Goal: Task Accomplishment & Management: Use online tool/utility

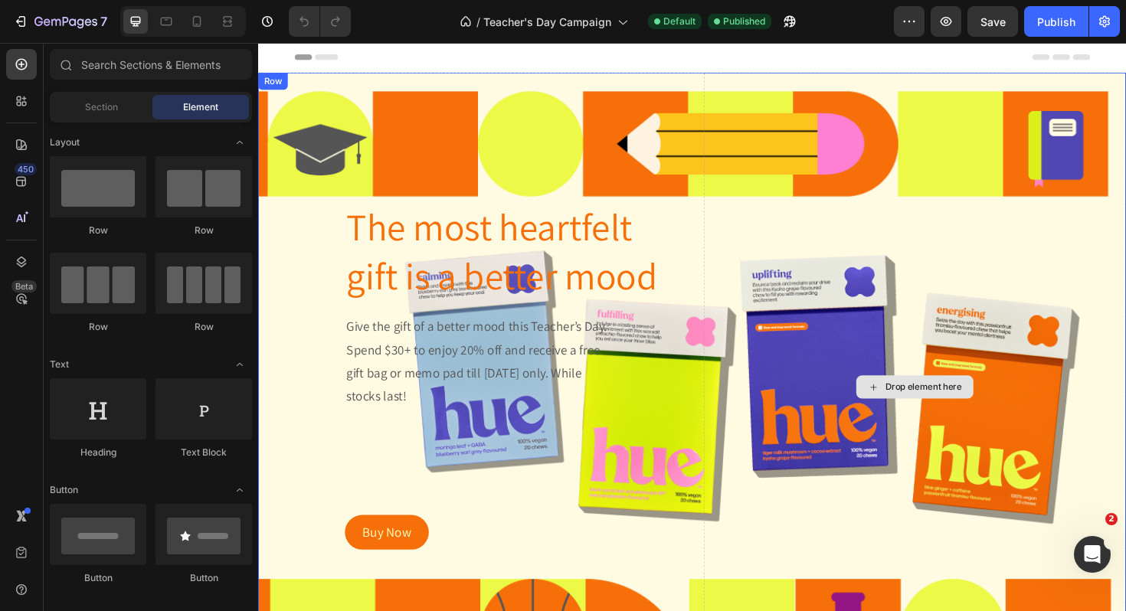
click at [919, 251] on div "Drop element here" at bounding box center [953, 407] width 447 height 667
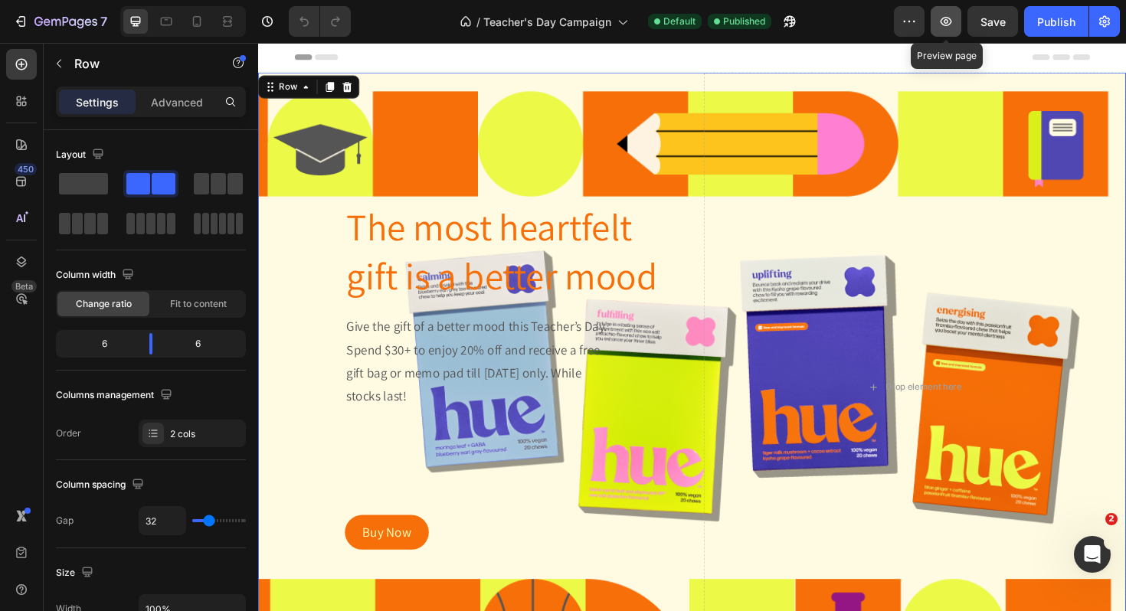
click at [954, 22] on icon "button" at bounding box center [946, 21] width 15 height 15
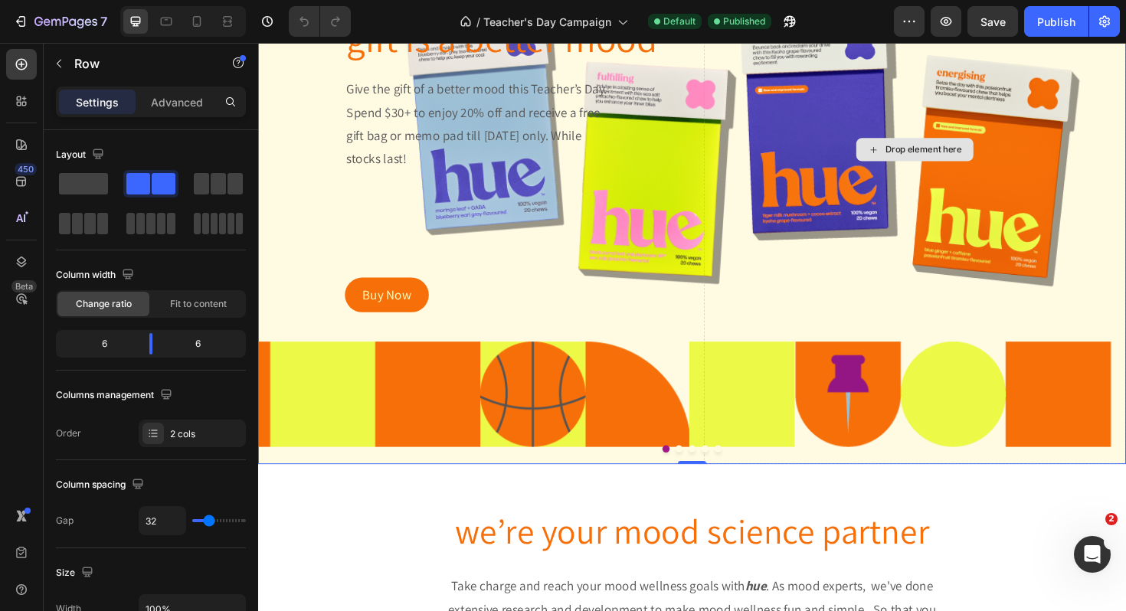
scroll to position [256, 0]
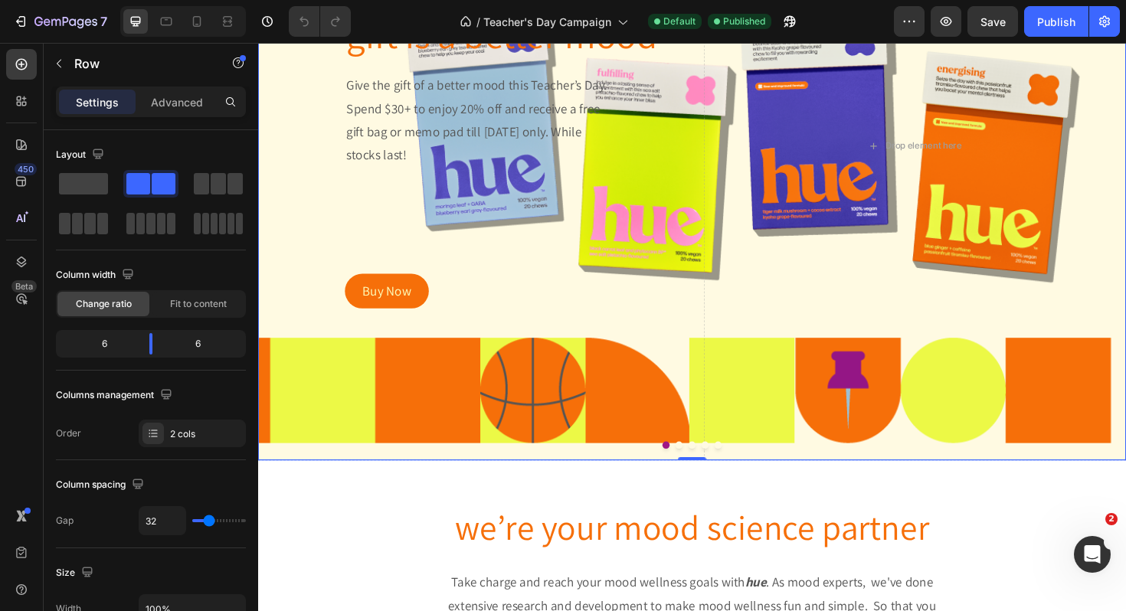
click at [706, 470] on button "Dot" at bounding box center [704, 469] width 8 height 8
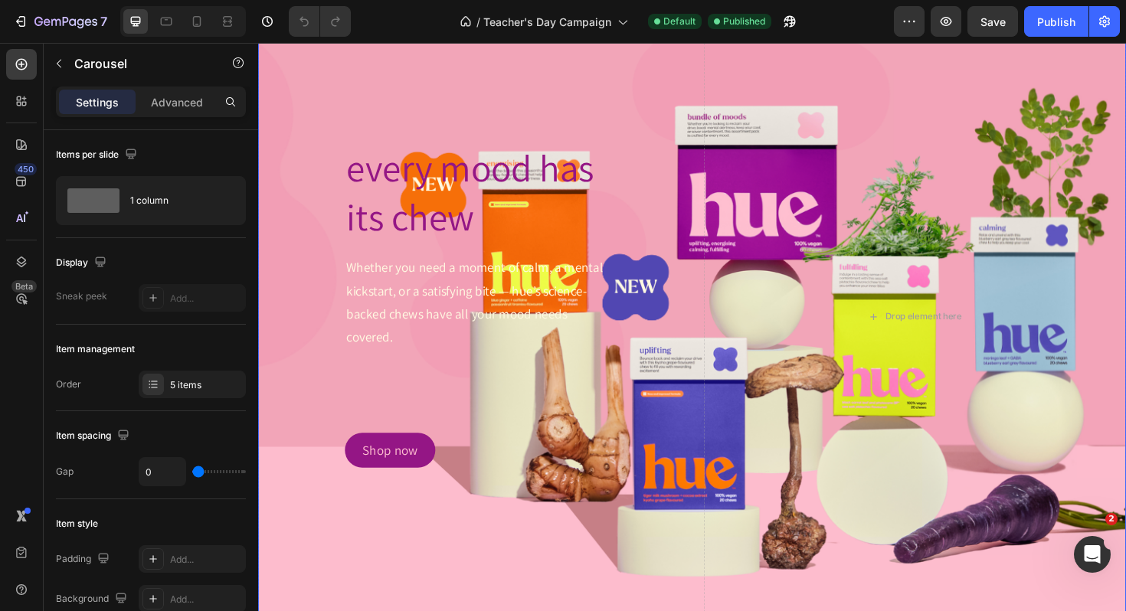
scroll to position [68, 0]
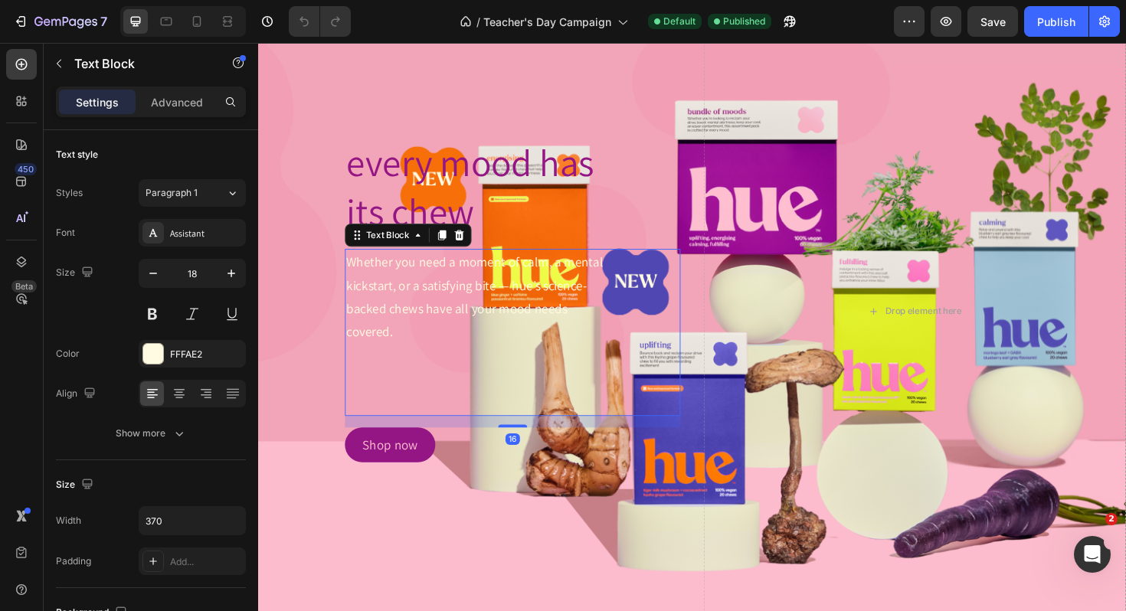
click at [460, 306] on span "Whether you need a moment of calm, a mental kickstart, or a satisfying bite — h…" at bounding box center [488, 312] width 272 height 92
click at [201, 25] on icon at bounding box center [197, 21] width 8 height 11
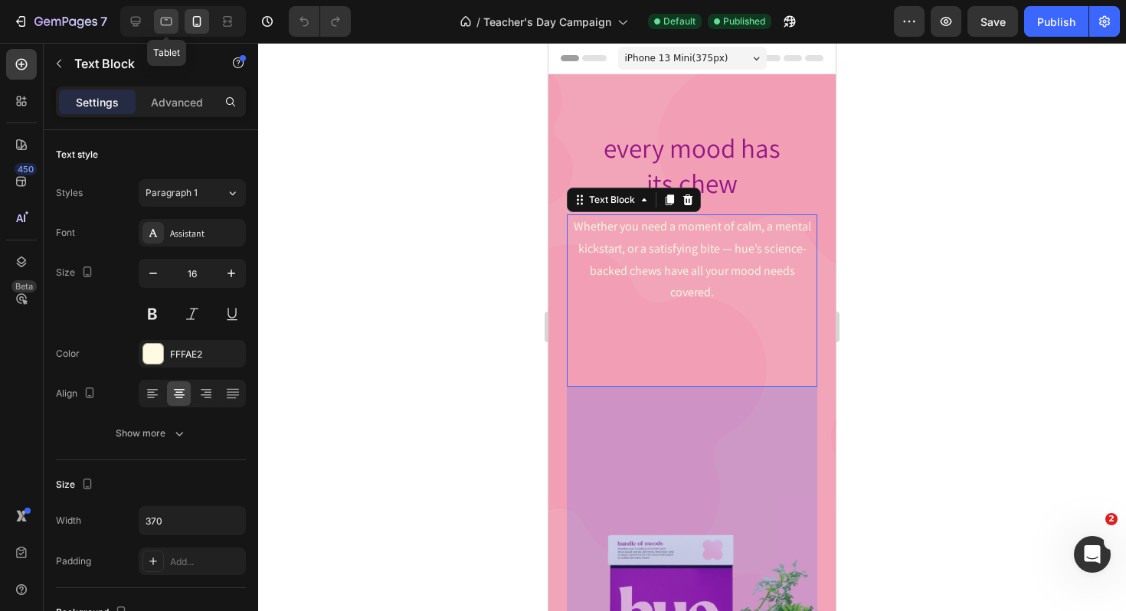
click at [171, 23] on icon at bounding box center [166, 22] width 11 height 8
type input "18"
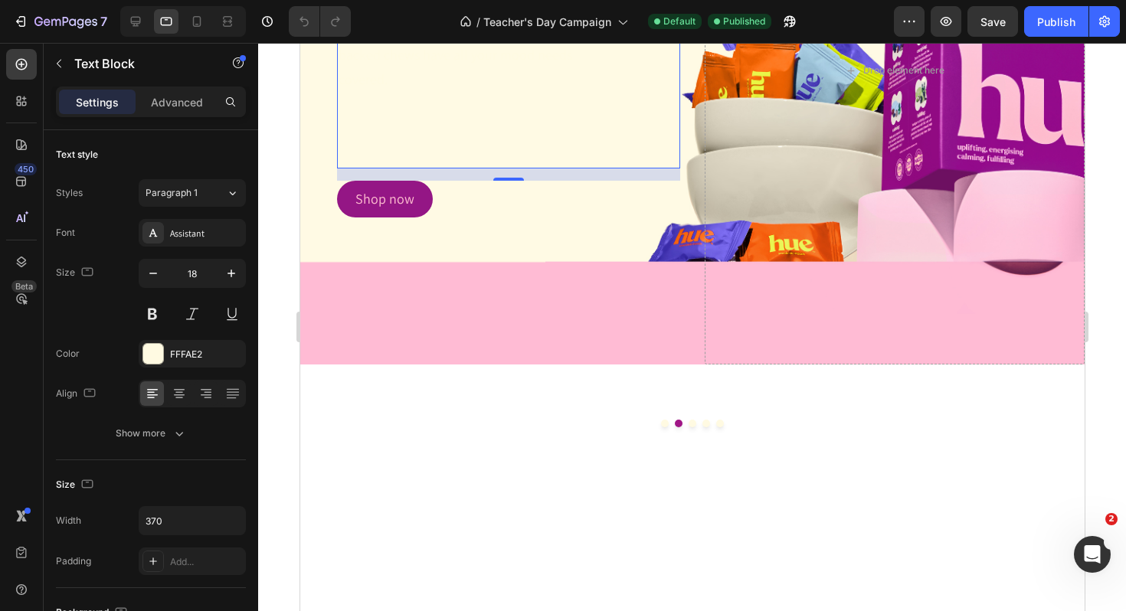
scroll to position [303, 0]
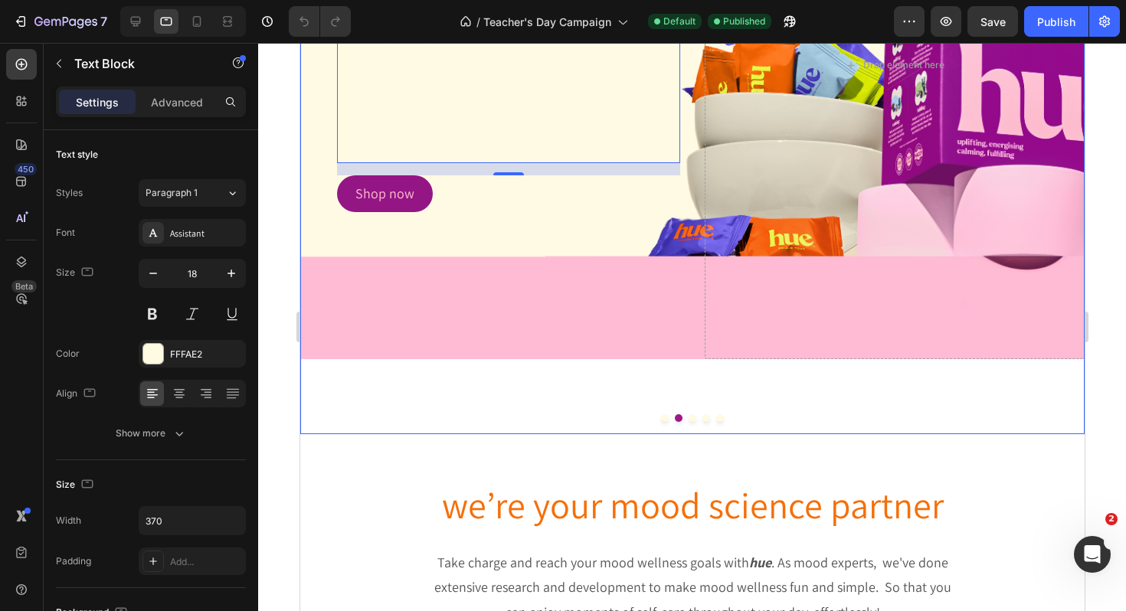
click at [665, 418] on button "Dot" at bounding box center [665, 419] width 8 height 8
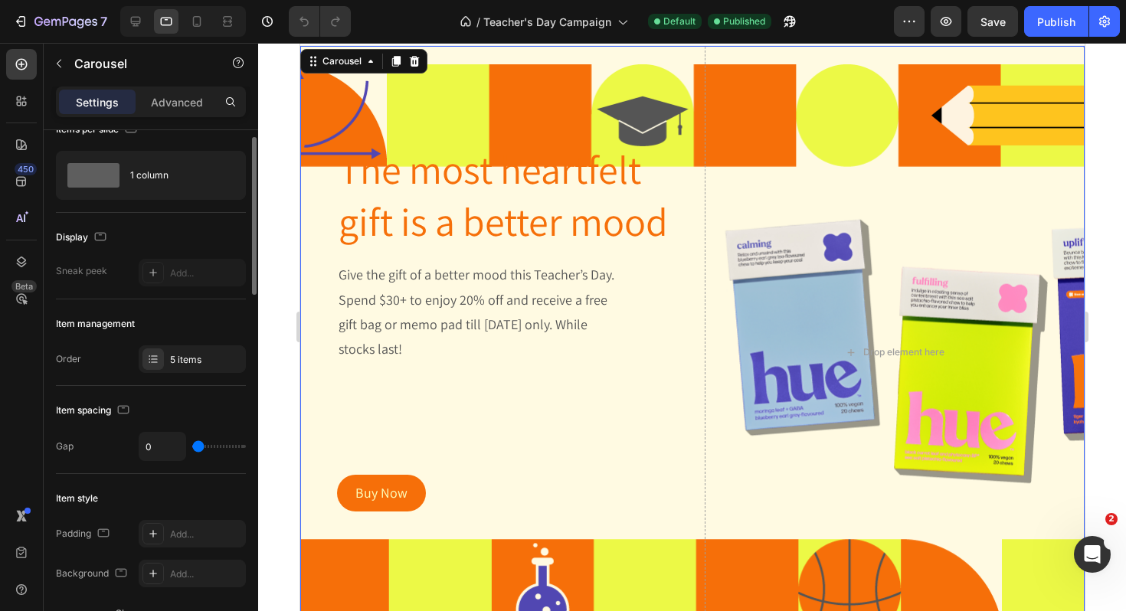
scroll to position [0, 0]
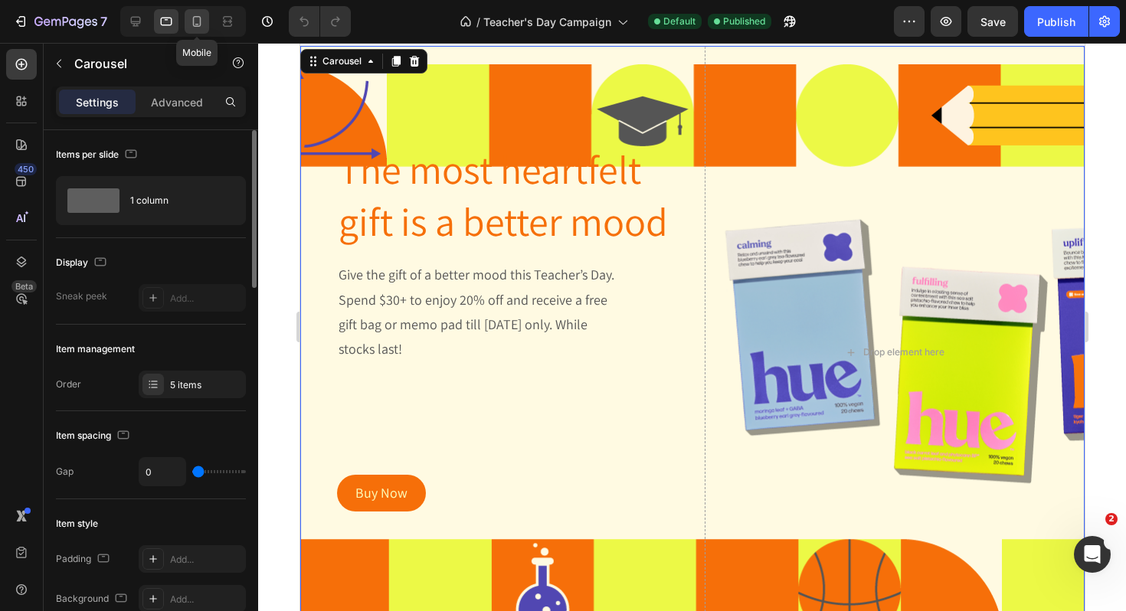
click at [195, 25] on icon at bounding box center [196, 21] width 15 height 15
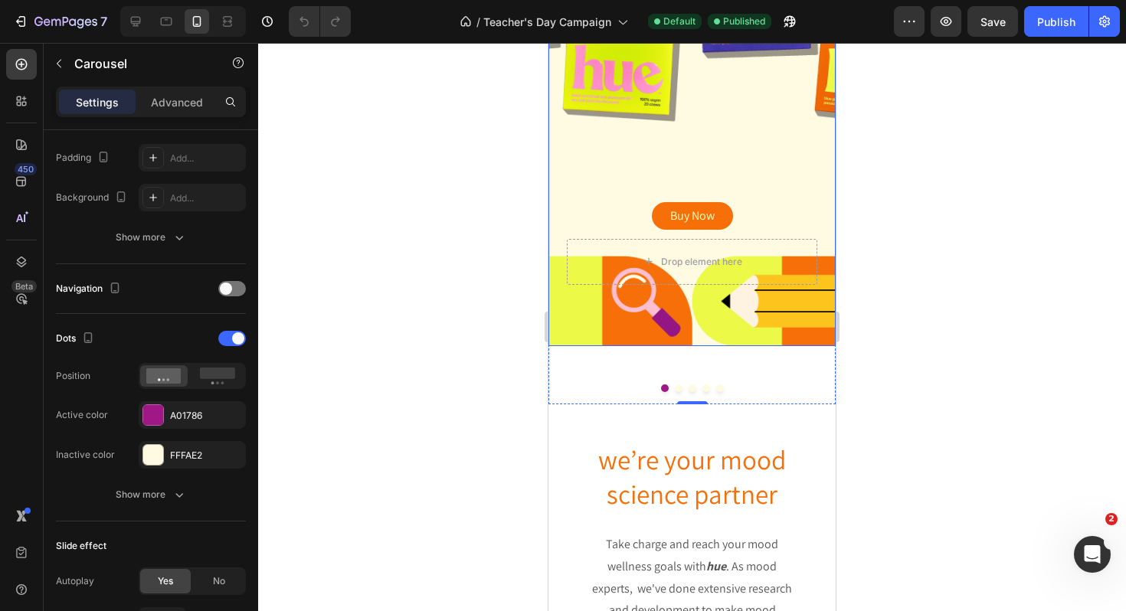
scroll to position [611, 0]
click at [676, 389] on button "Dot" at bounding box center [679, 389] width 8 height 8
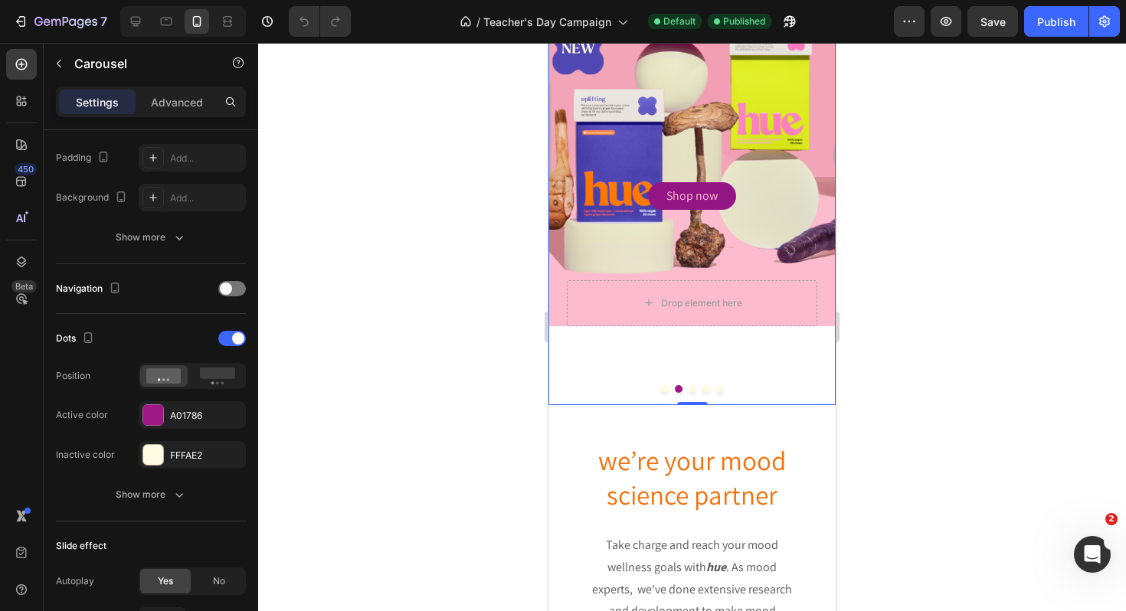
click at [667, 391] on button "Dot" at bounding box center [665, 389] width 8 height 8
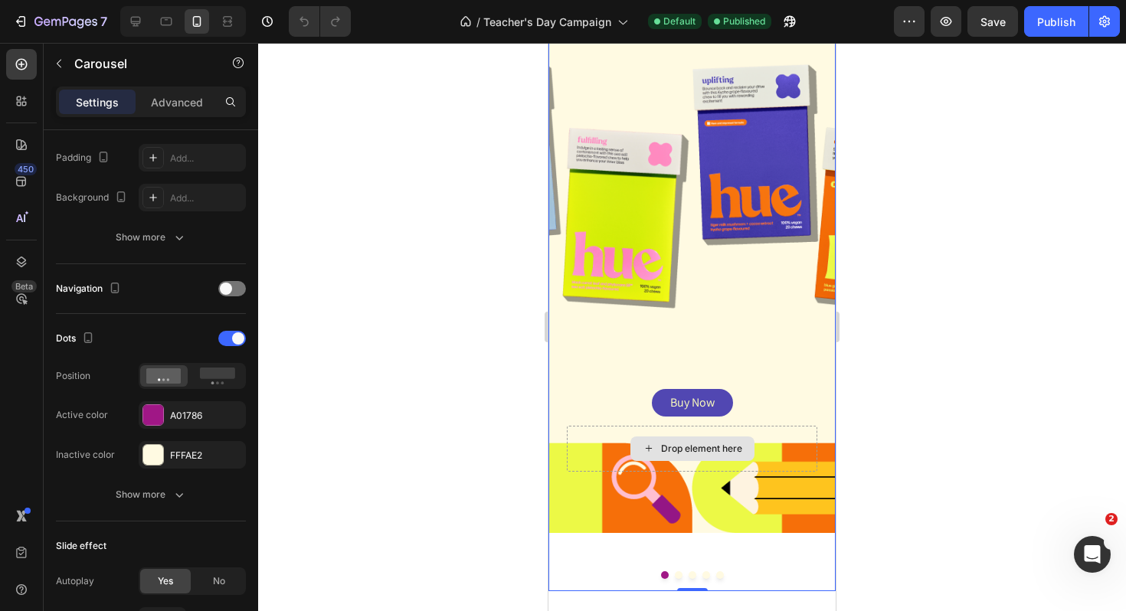
scroll to position [421, 0]
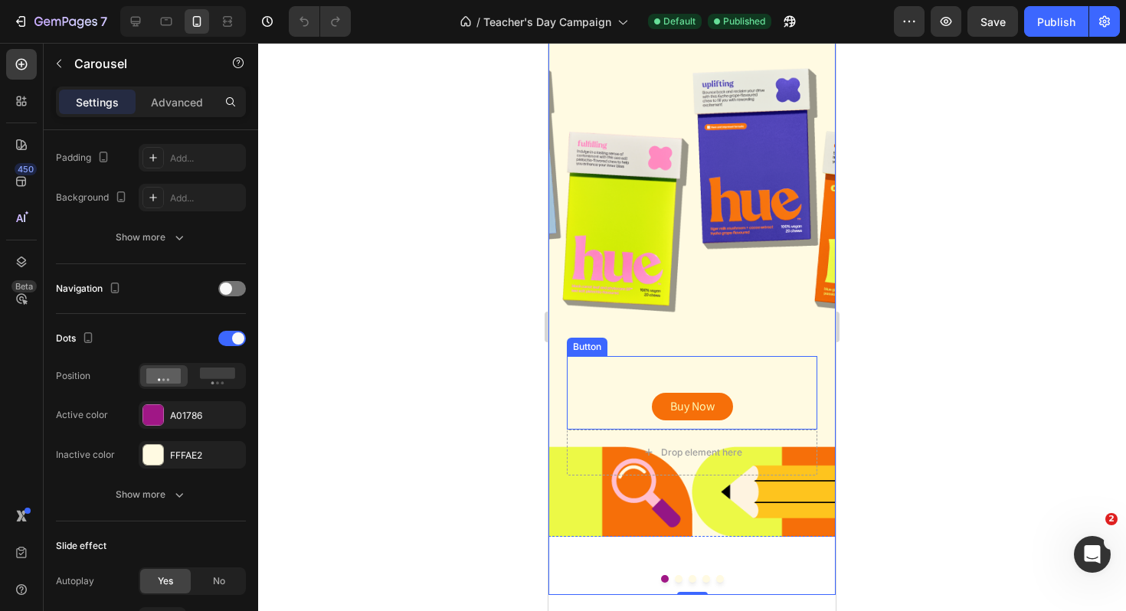
click at [700, 376] on div "Buy Now Button" at bounding box center [692, 393] width 251 height 74
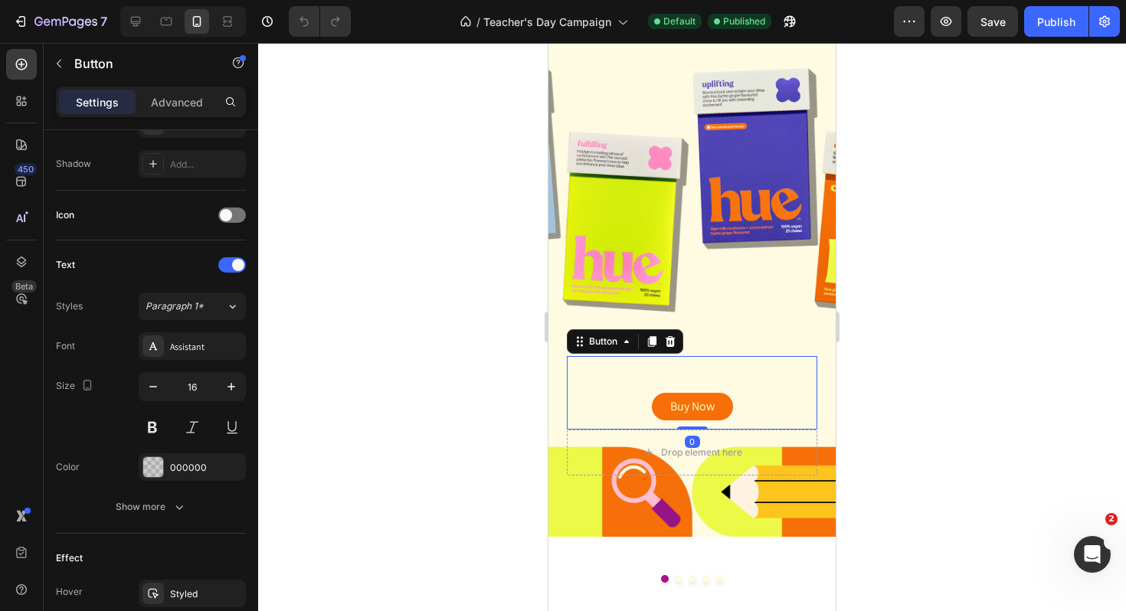
scroll to position [0, 0]
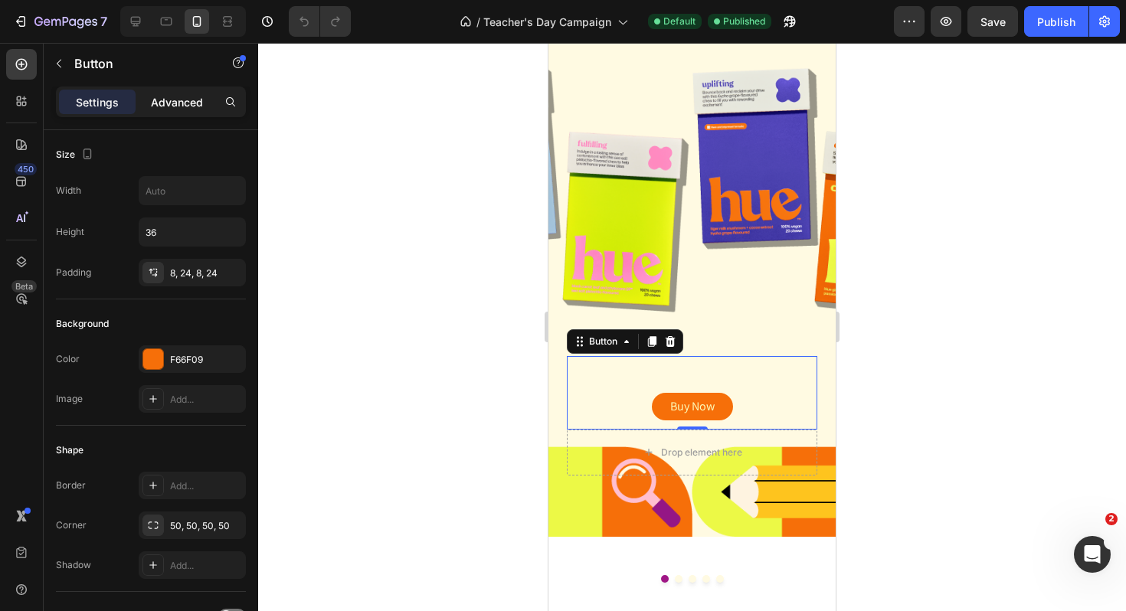
click at [178, 104] on p "Advanced" at bounding box center [177, 102] width 52 height 16
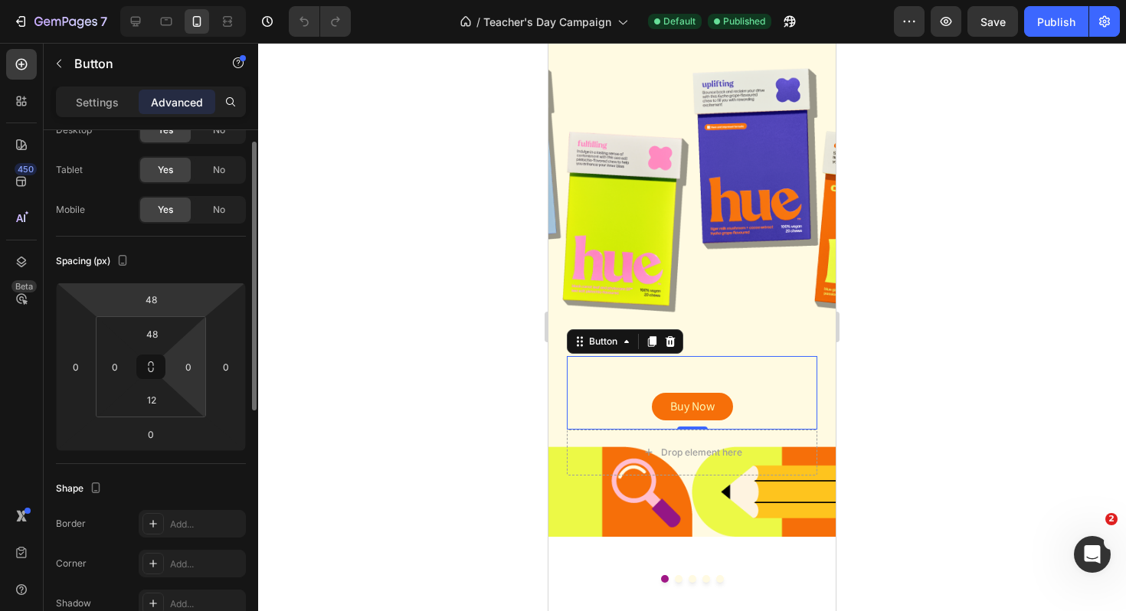
scroll to position [69, 0]
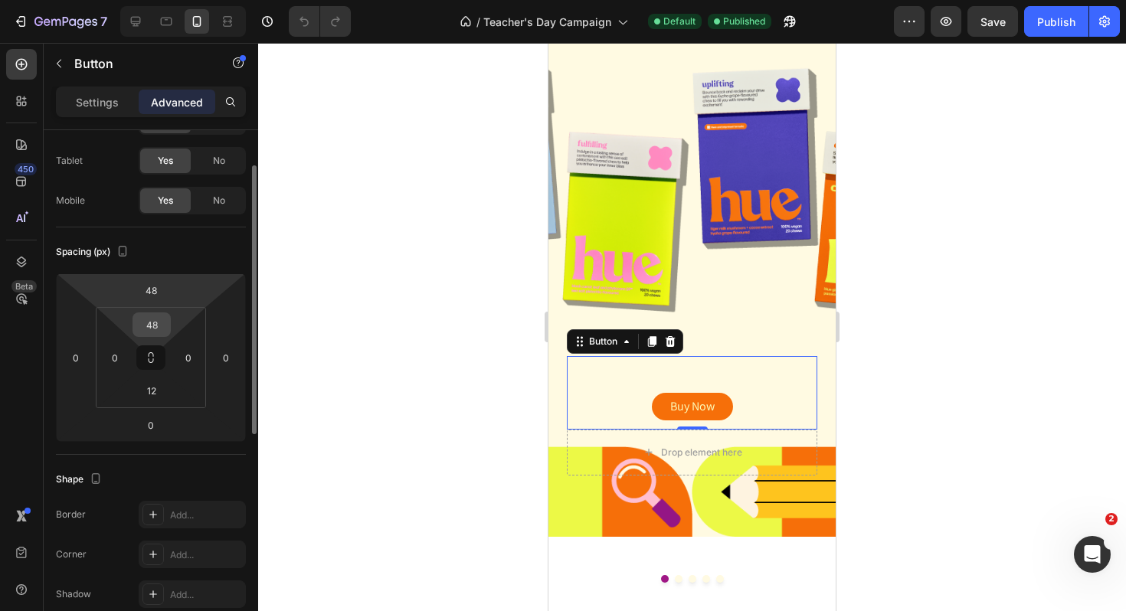
click at [160, 324] on input "48" at bounding box center [151, 324] width 31 height 23
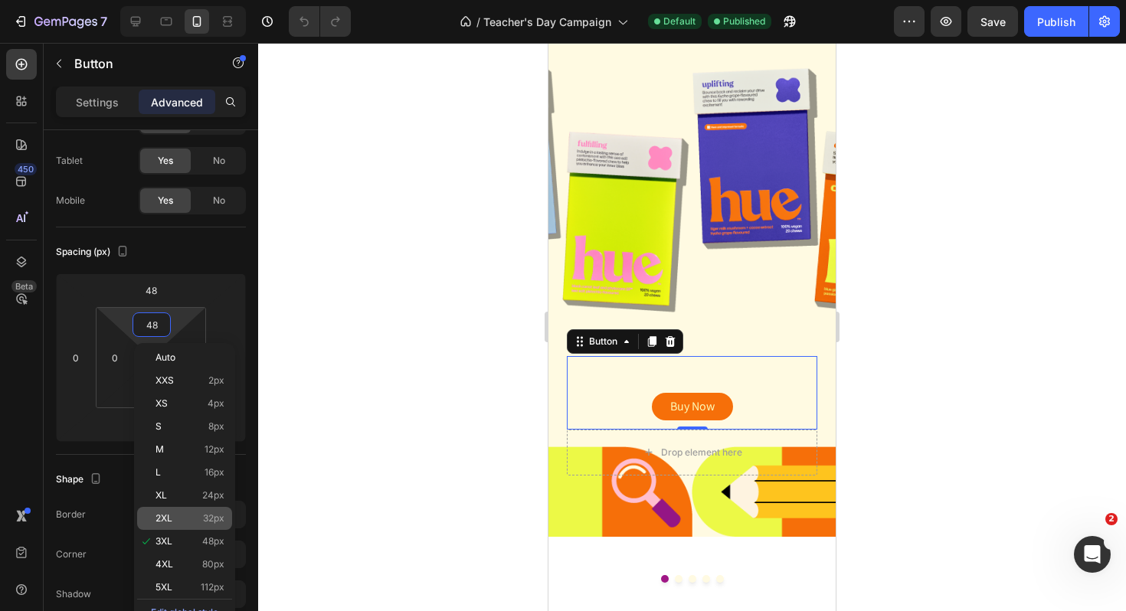
click at [204, 516] on span "32px" at bounding box center [213, 518] width 21 height 11
type input "32"
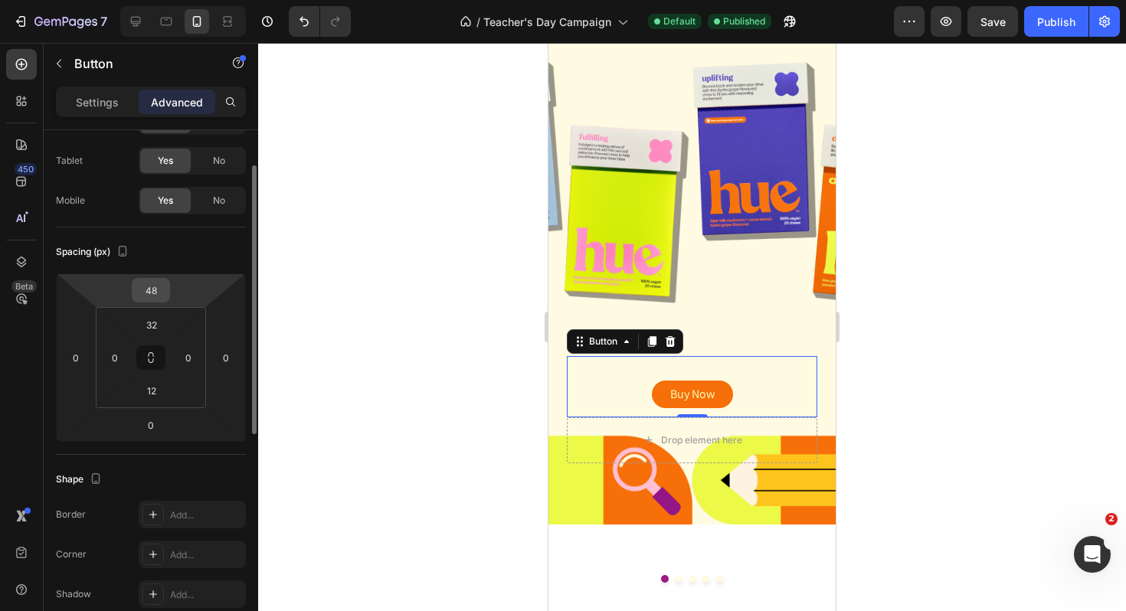
click at [141, 284] on input "48" at bounding box center [151, 290] width 31 height 23
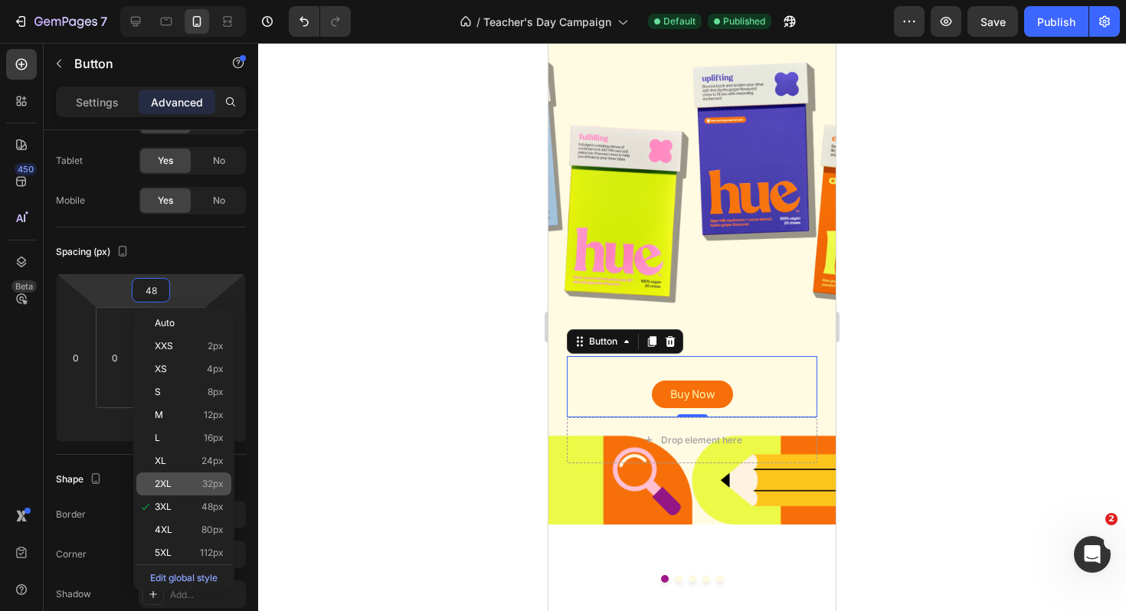
click at [216, 487] on span "32px" at bounding box center [212, 484] width 21 height 11
type input "32"
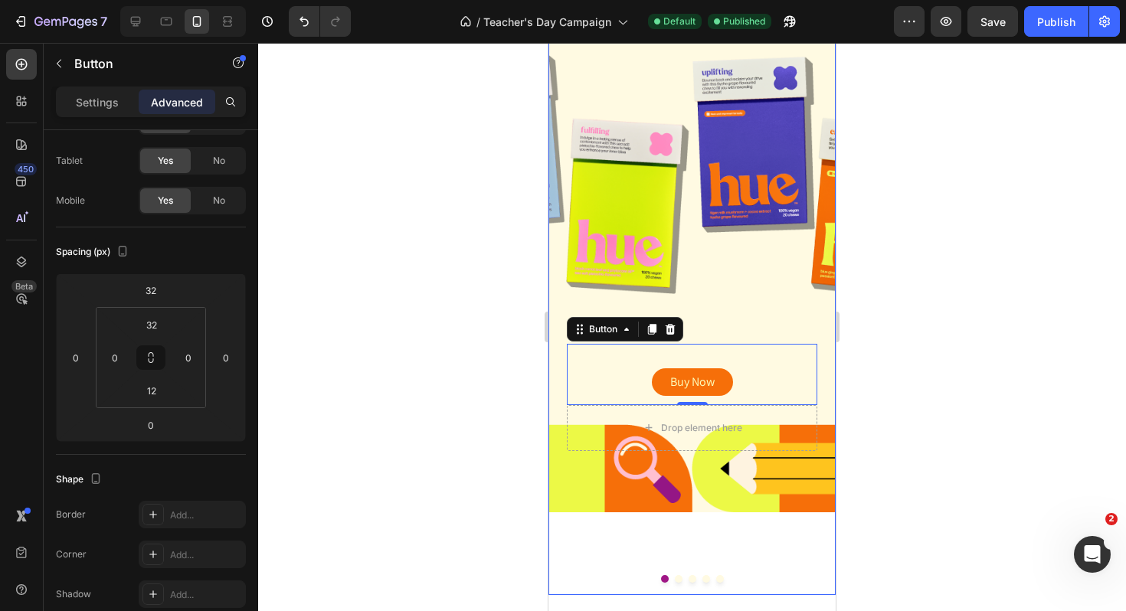
click at [675, 579] on button "Dot" at bounding box center [679, 579] width 8 height 8
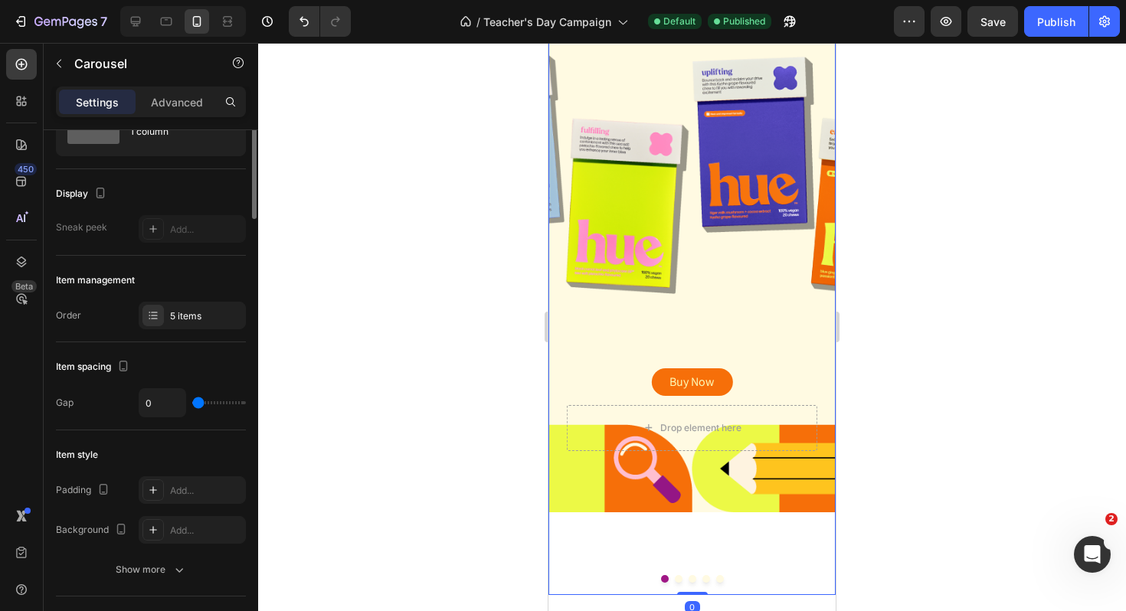
scroll to position [0, 0]
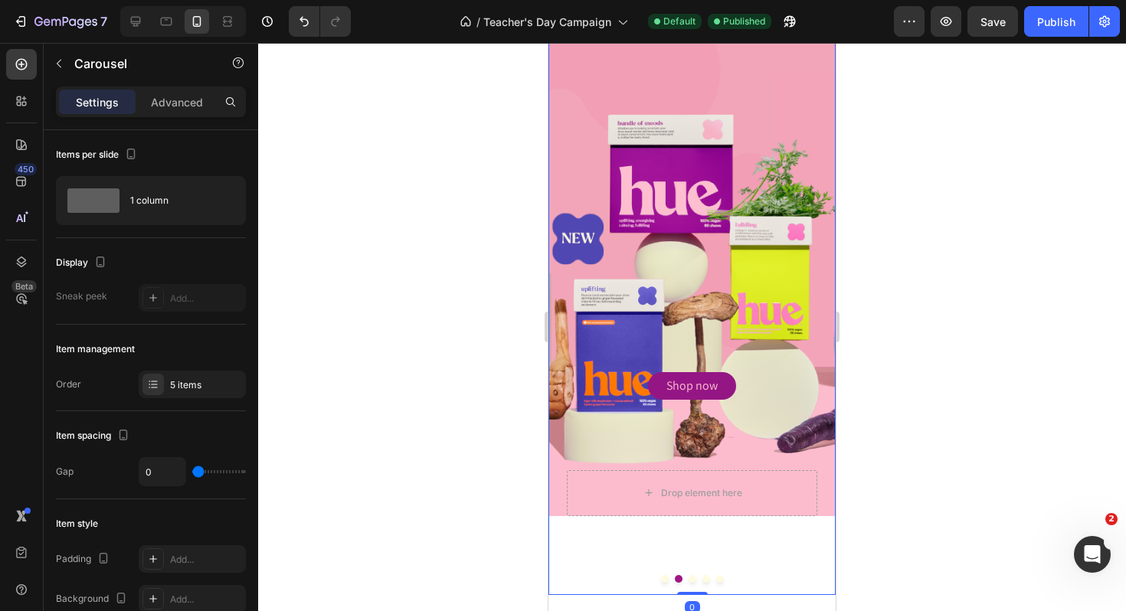
click at [667, 580] on button "Dot" at bounding box center [665, 579] width 8 height 8
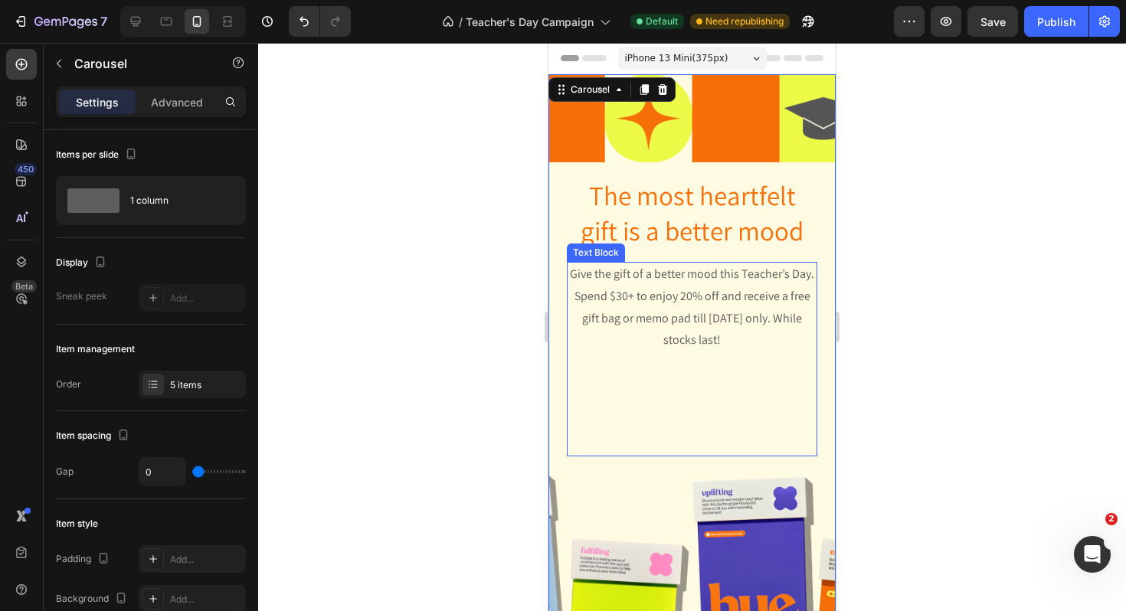
click at [697, 391] on p at bounding box center [692, 374] width 247 height 44
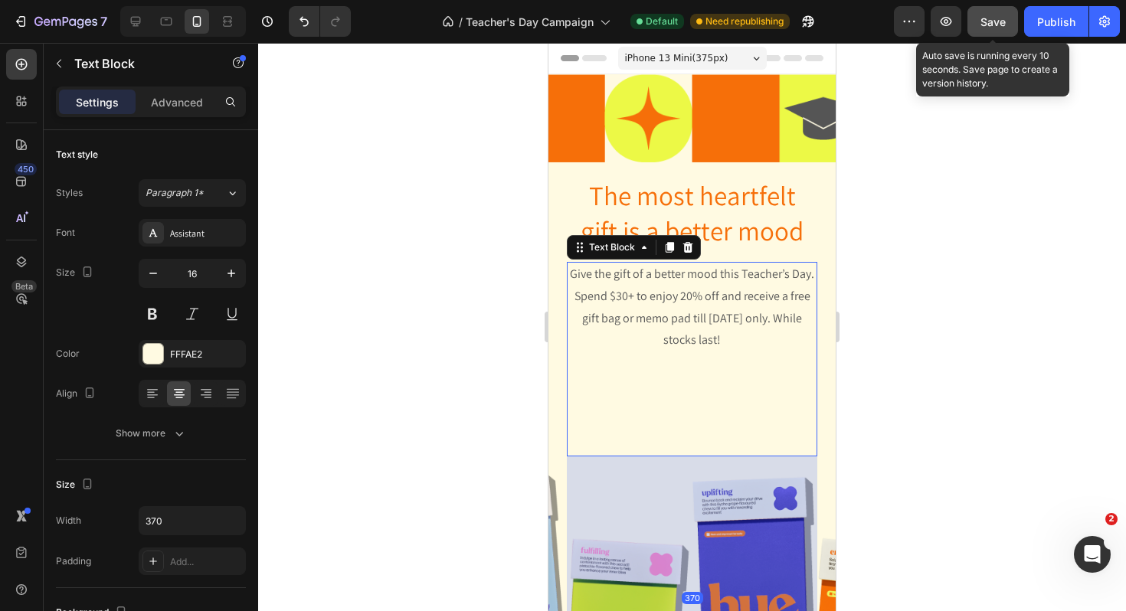
click at [993, 28] on div "Save" at bounding box center [993, 22] width 25 height 16
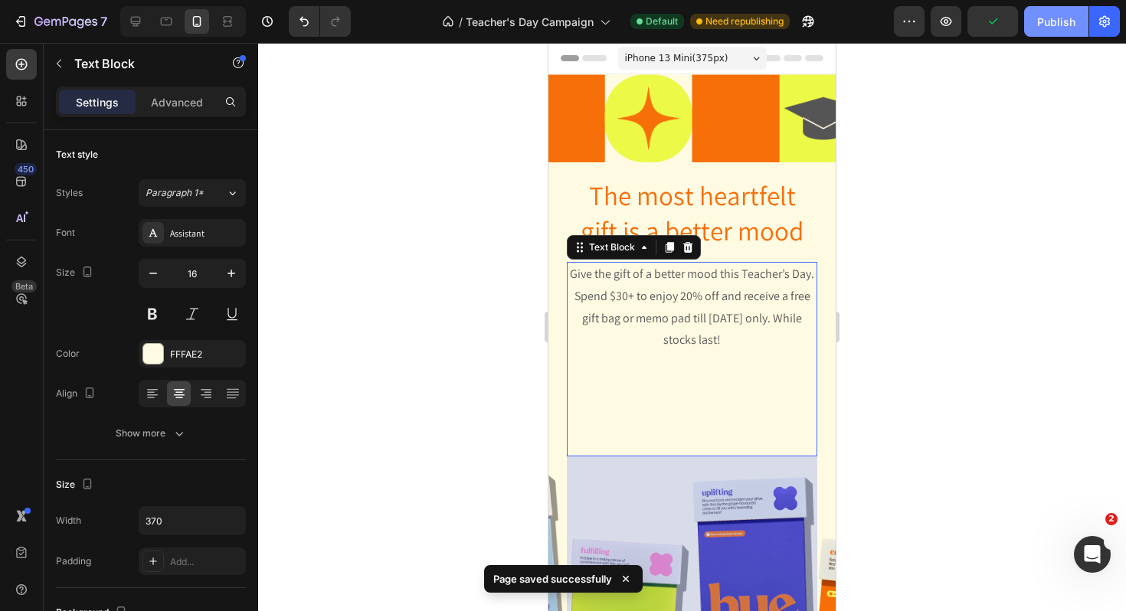
click at [1053, 19] on div "Publish" at bounding box center [1056, 22] width 38 height 16
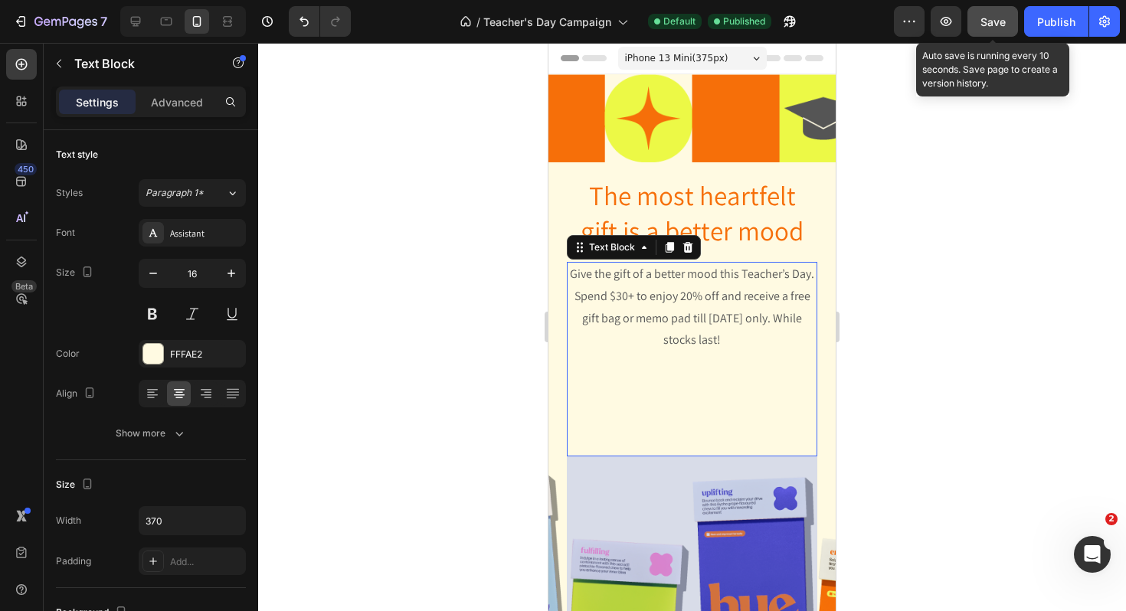
click at [993, 26] on span "Save" at bounding box center [993, 21] width 25 height 13
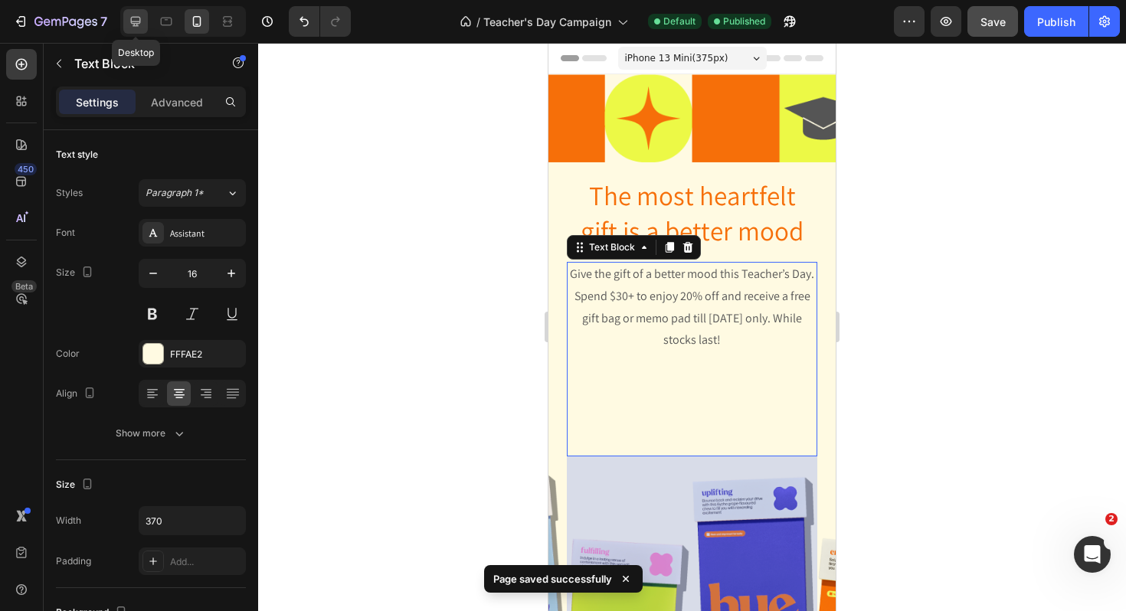
click at [135, 21] on icon at bounding box center [136, 22] width 10 height 10
type input "18"
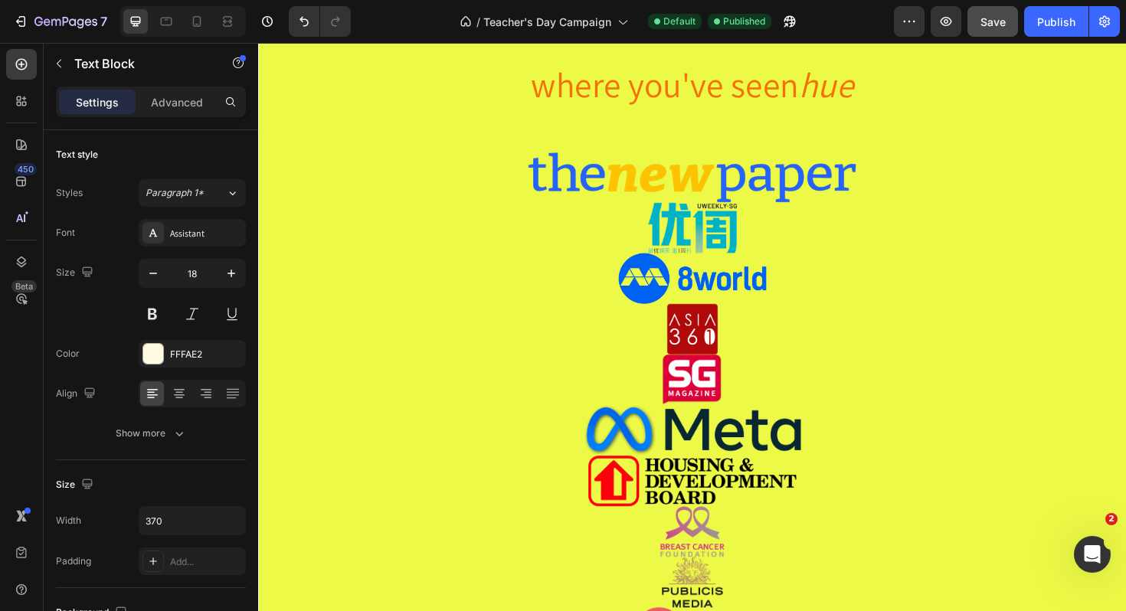
scroll to position [2802, 0]
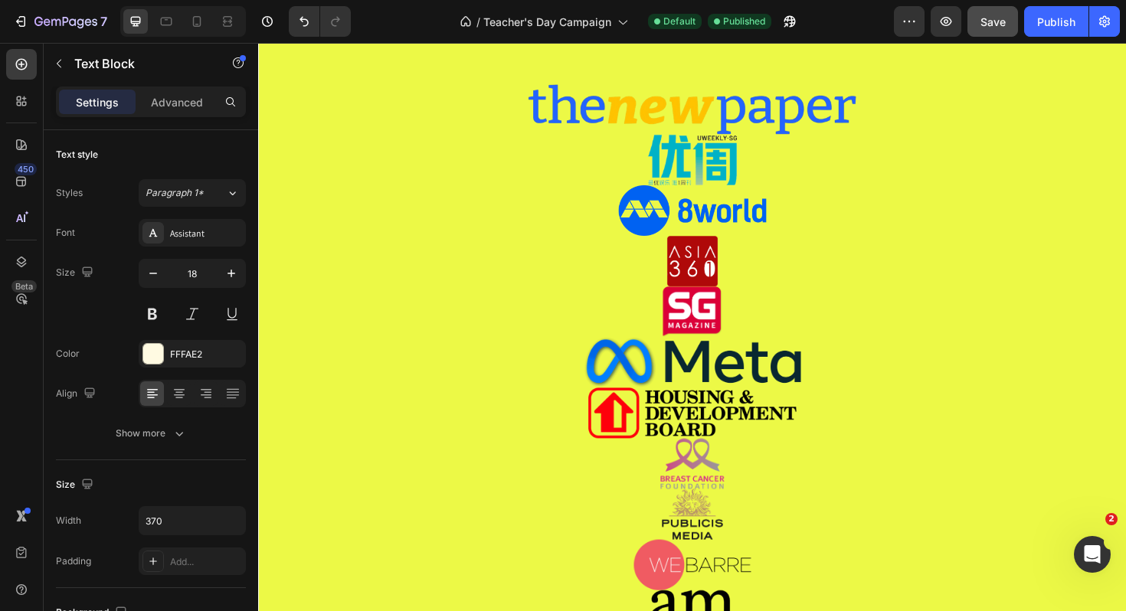
click at [652, 312] on img at bounding box center [718, 328] width 766 height 54
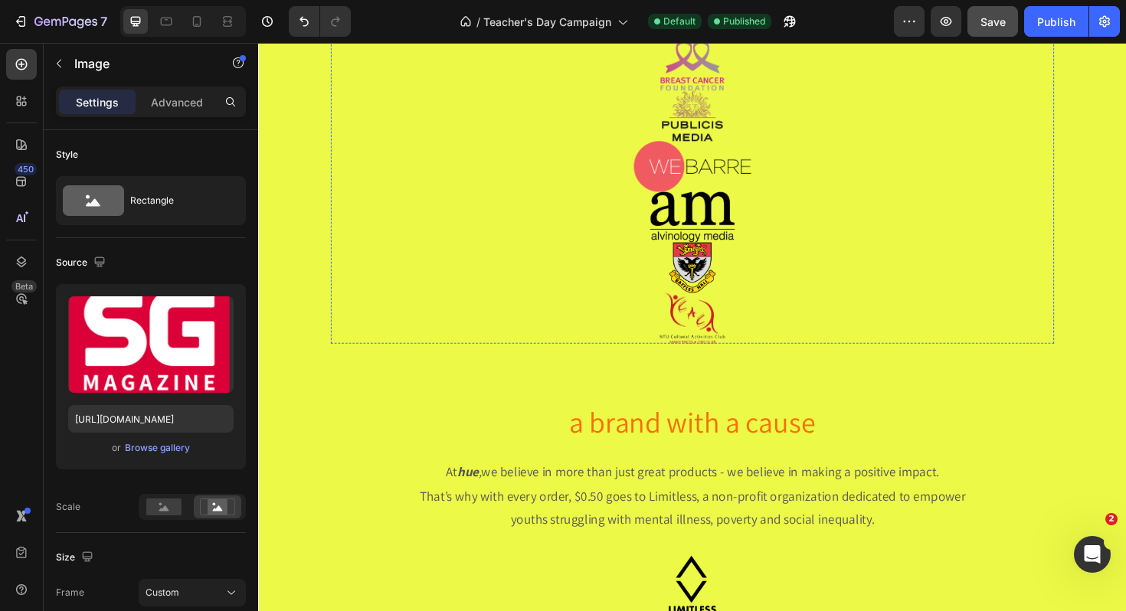
scroll to position [3226, 0]
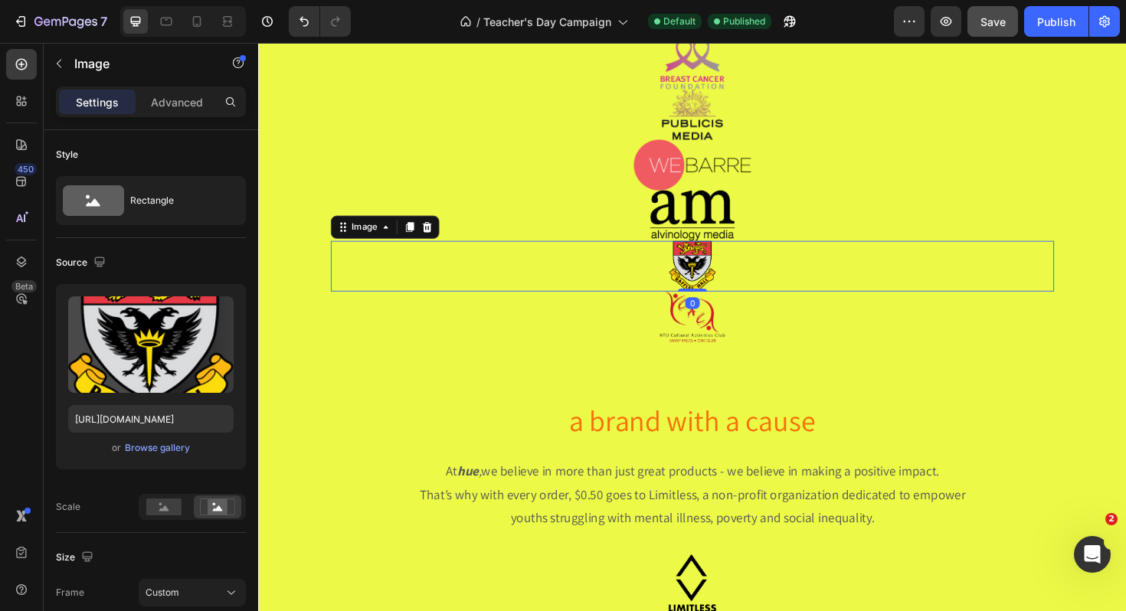
click at [473, 259] on img at bounding box center [718, 280] width 766 height 54
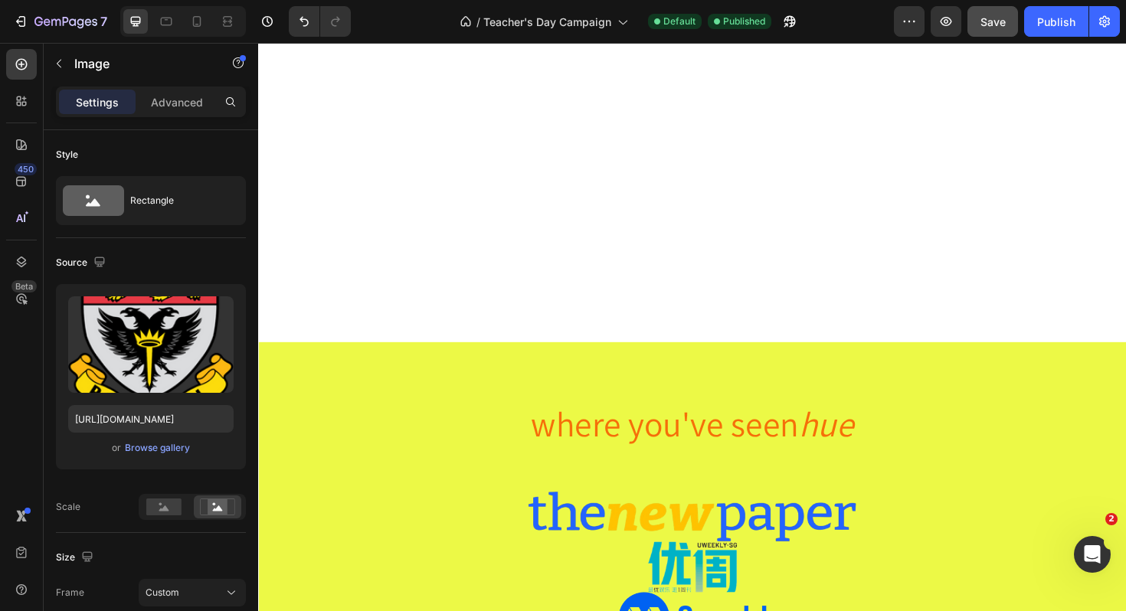
scroll to position [2818, 0]
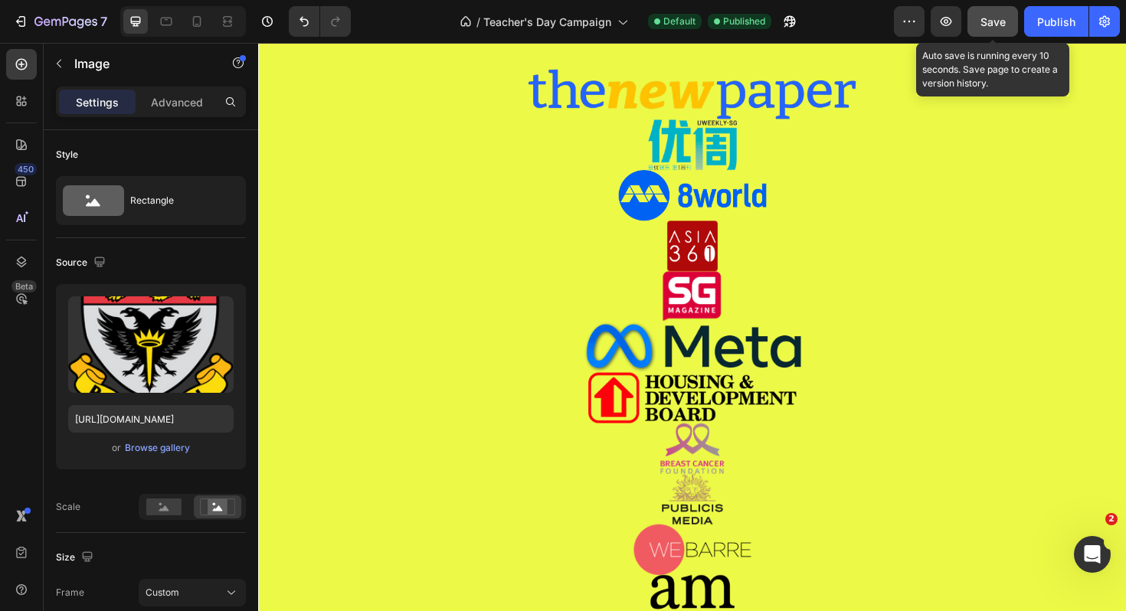
click at [1011, 25] on button "Save" at bounding box center [993, 21] width 51 height 31
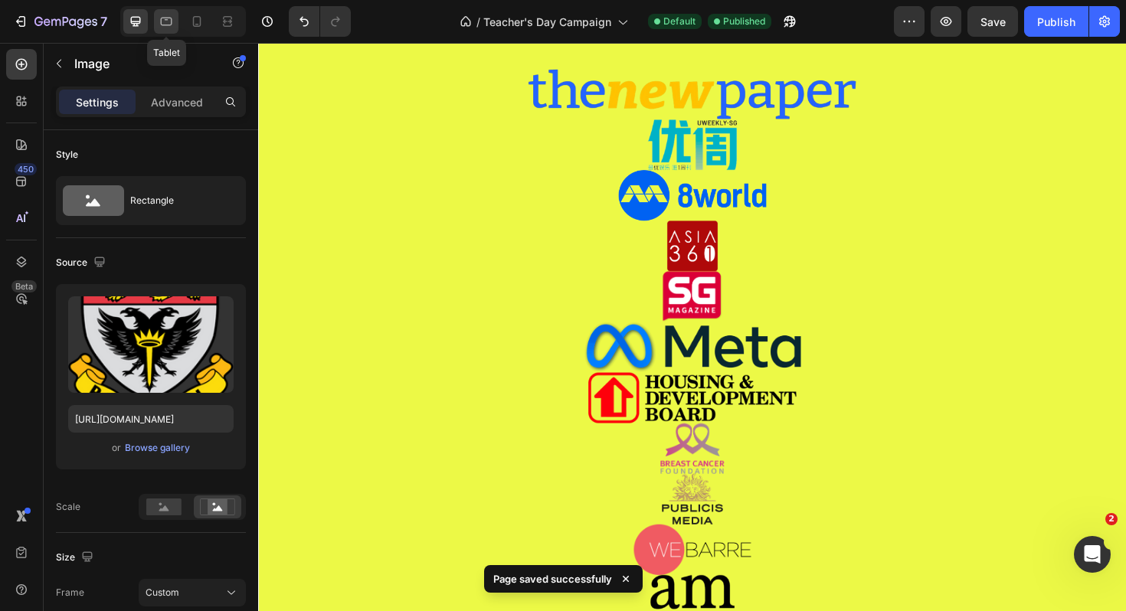
click at [169, 19] on icon at bounding box center [166, 21] width 15 height 15
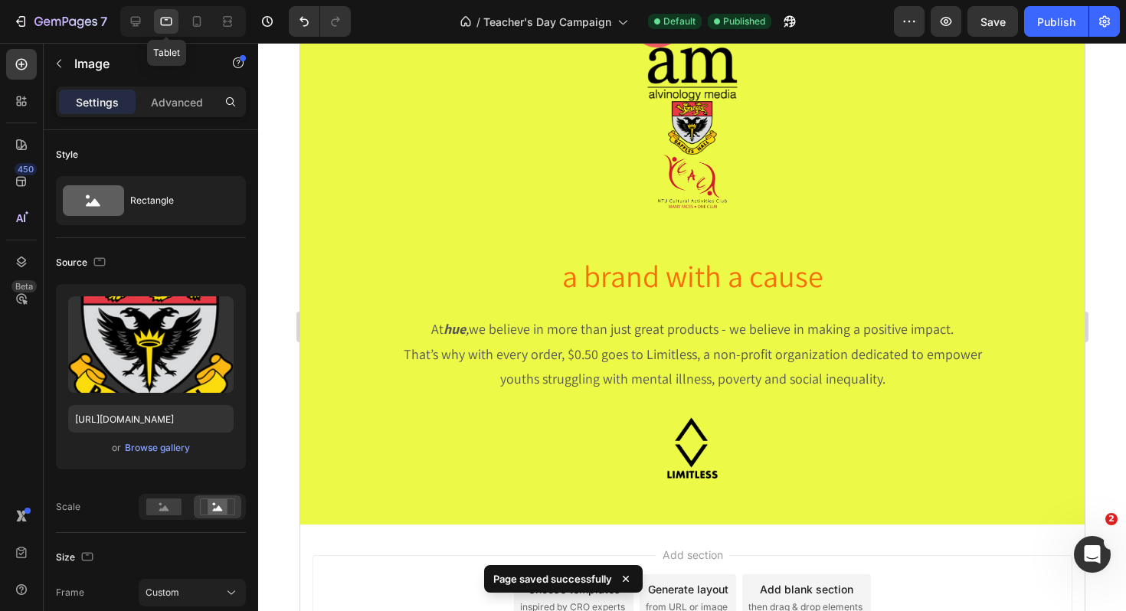
scroll to position [3367, 0]
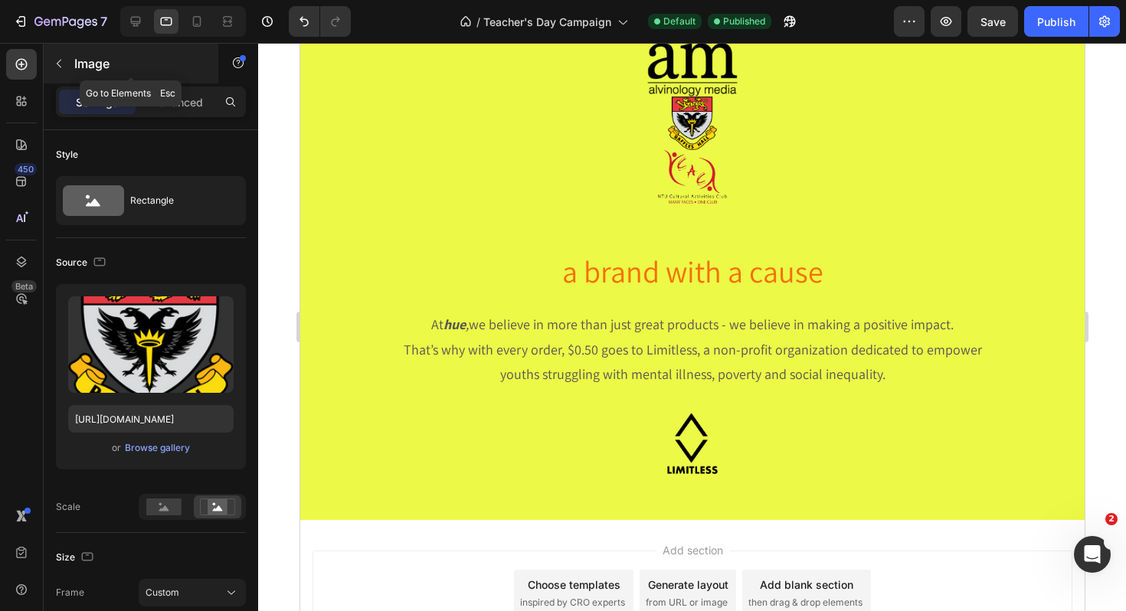
click at [70, 62] on button "button" at bounding box center [59, 63] width 25 height 25
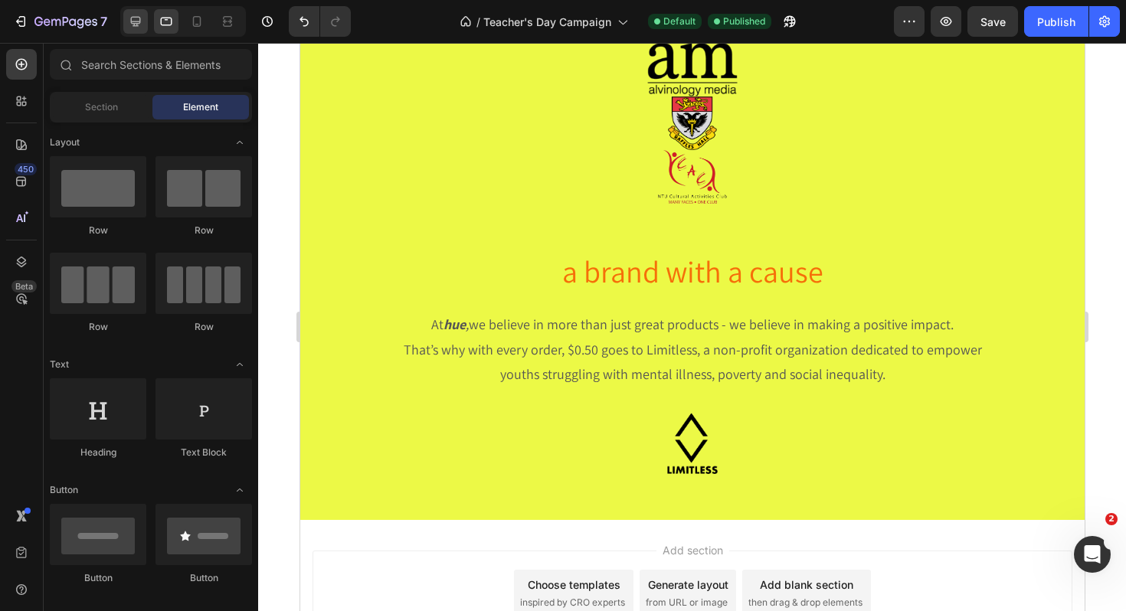
click at [139, 28] on icon at bounding box center [135, 21] width 15 height 15
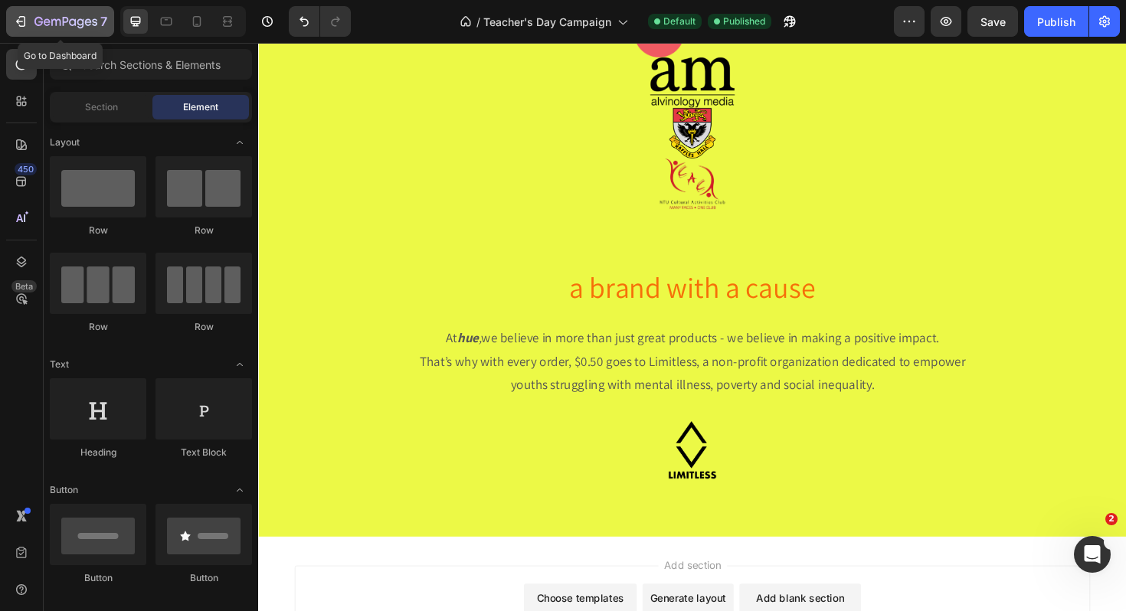
click at [25, 32] on button "7" at bounding box center [60, 21] width 108 height 31
